Goal: Task Accomplishment & Management: Manage account settings

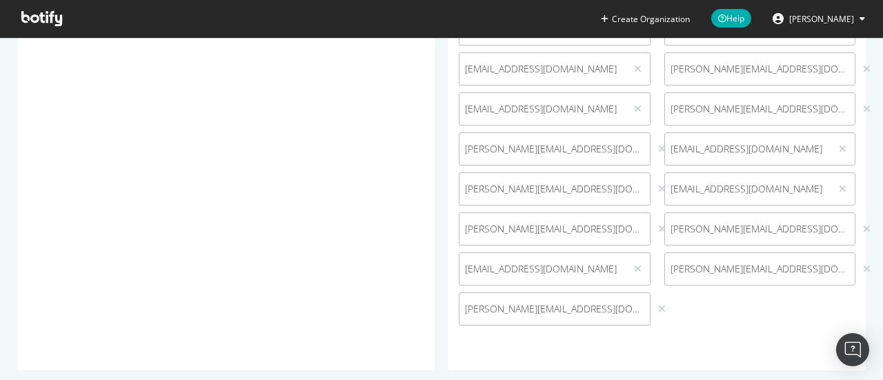
scroll to position [945, 0]
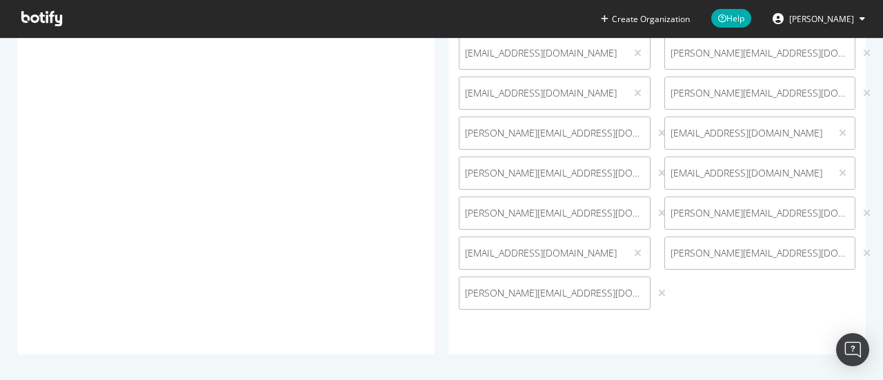
click at [39, 17] on icon at bounding box center [41, 18] width 41 height 15
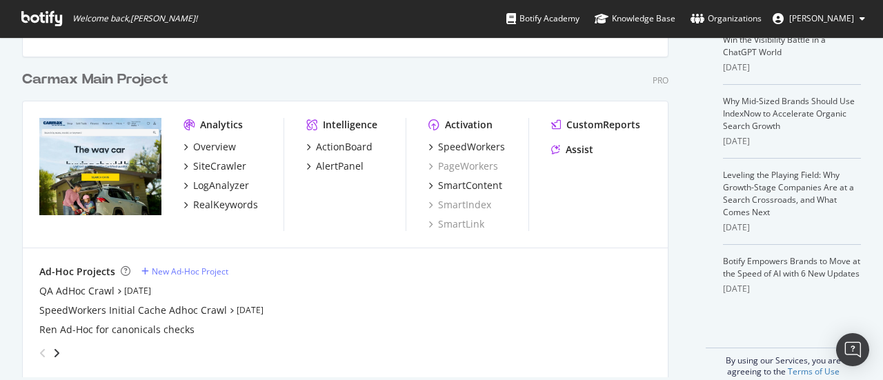
scroll to position [377, 0]
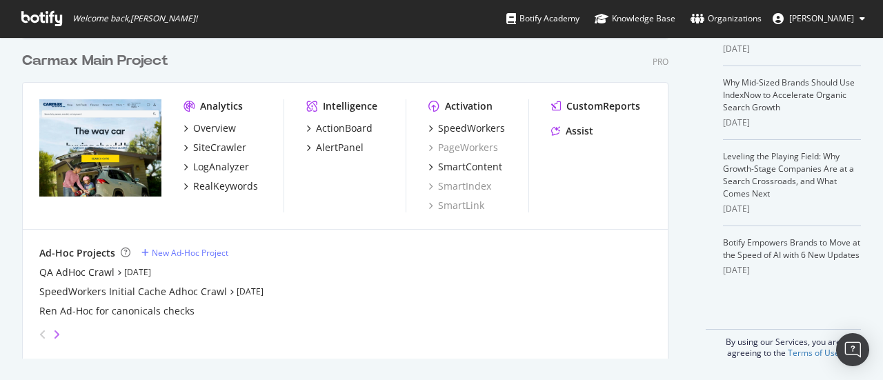
click at [57, 334] on icon "angle-right" at bounding box center [56, 334] width 7 height 11
click at [39, 332] on icon "angle-left" at bounding box center [42, 334] width 7 height 11
click at [58, 332] on icon "angle-right" at bounding box center [56, 334] width 7 height 11
click at [64, 106] on img "grid" at bounding box center [100, 148] width 122 height 98
click at [223, 125] on div "Overview" at bounding box center [214, 128] width 43 height 14
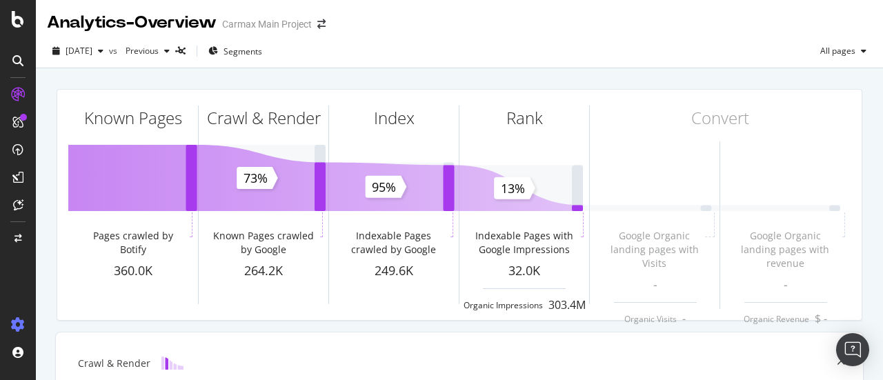
click at [14, 322] on icon at bounding box center [18, 325] width 14 height 14
click at [17, 323] on icon at bounding box center [18, 325] width 14 height 14
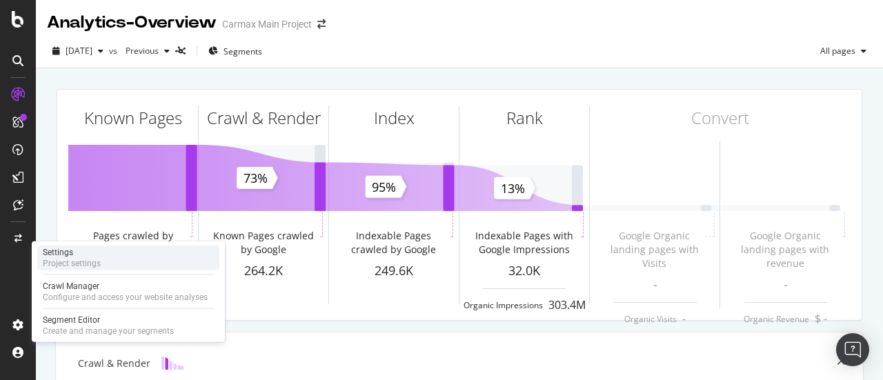
click at [99, 260] on div "Project settings" at bounding box center [72, 263] width 58 height 11
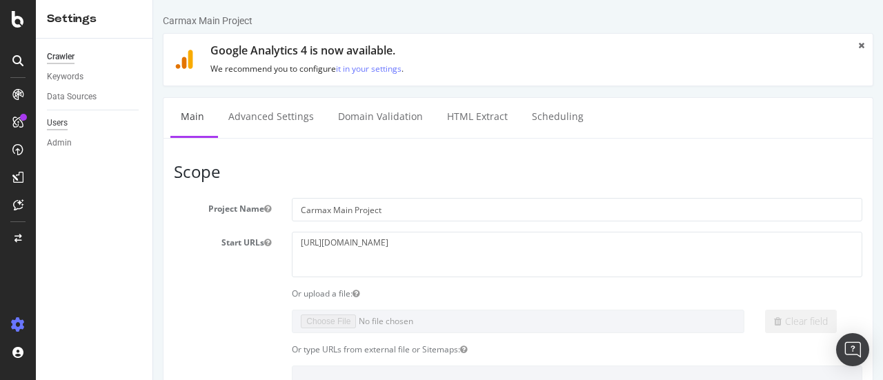
click at [57, 123] on div "Users" at bounding box center [57, 123] width 21 height 14
